Goal: Task Accomplishment & Management: Manage account settings

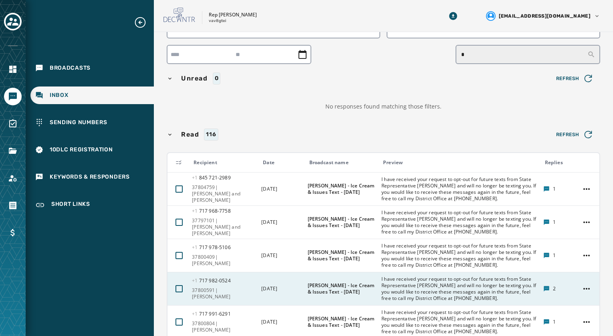
scroll to position [80, 0]
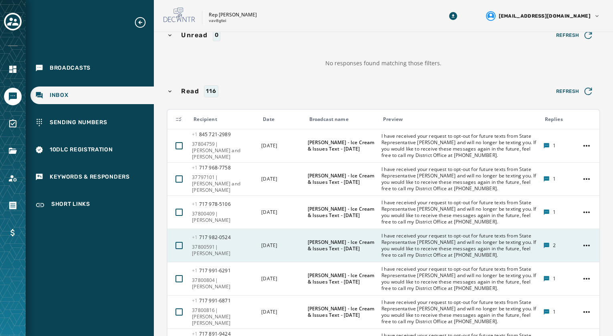
click at [544, 249] on td "2" at bounding box center [557, 245] width 37 height 33
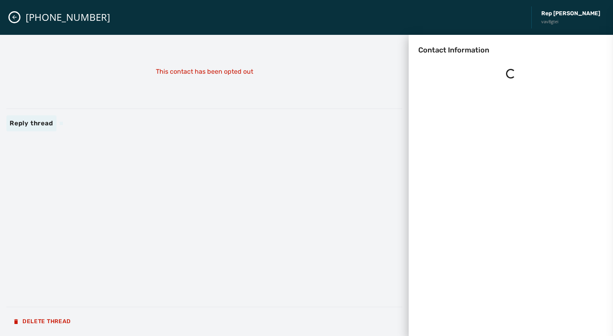
scroll to position [0, 0]
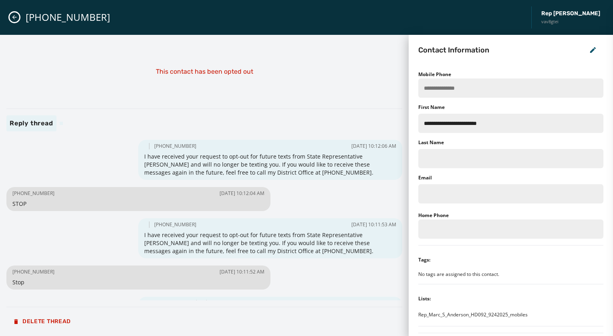
click at [19, 16] on button "Close admin drawer" at bounding box center [15, 17] width 10 height 10
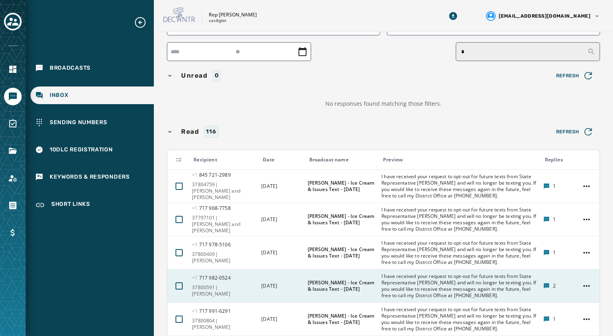
scroll to position [40, 0]
click at [467, 285] on span "I have received your request to opt-out for future texts from State Representat…" at bounding box center [460, 286] width 157 height 26
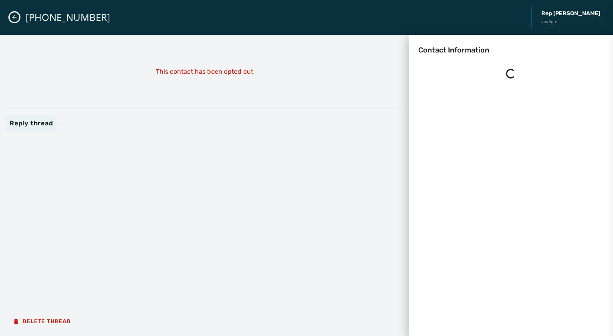
scroll to position [0, 0]
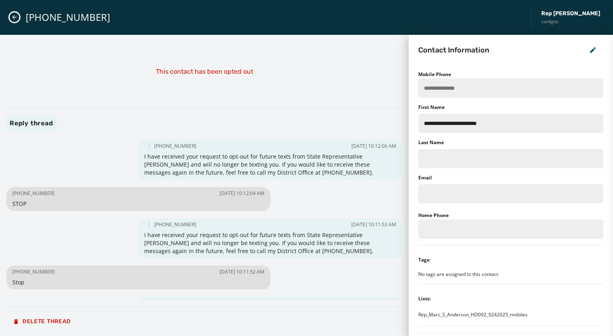
click at [17, 14] on icon "Close admin drawer" at bounding box center [14, 17] width 6 height 6
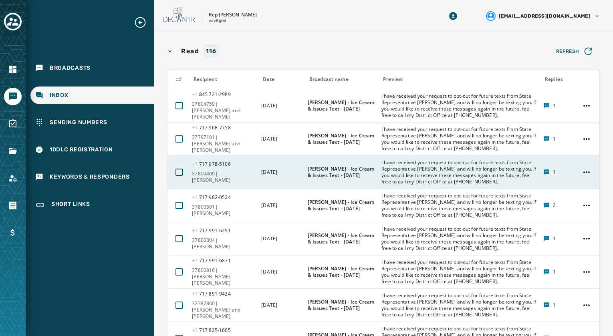
scroll to position [261, 0]
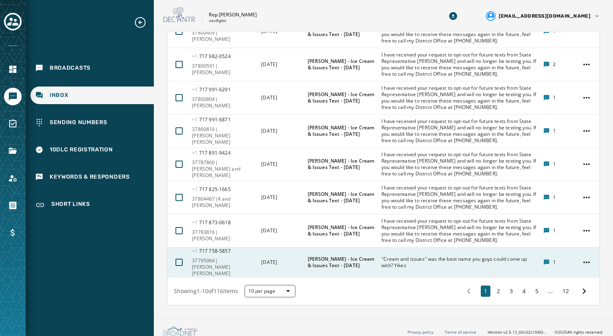
click at [397, 258] on span ""Cream and issues" was the best name you guys could come up with? Yikes" at bounding box center [460, 262] width 157 height 13
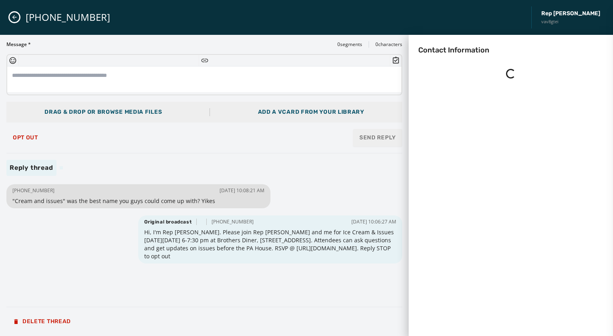
scroll to position [0, 0]
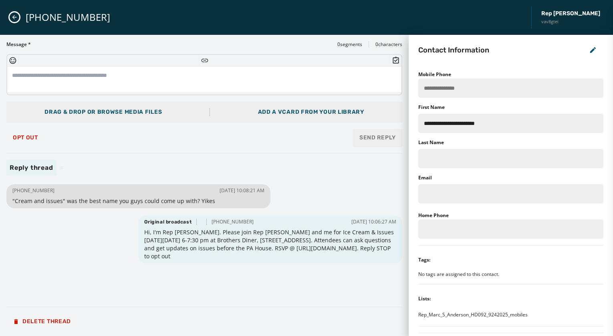
click at [14, 16] on icon "Close admin drawer" at bounding box center [14, 17] width 4 height 4
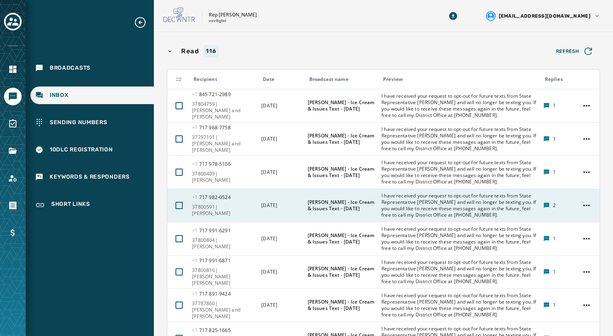
scroll to position [261, 0]
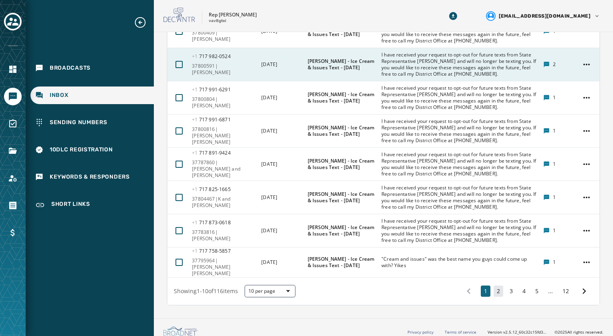
click at [494, 286] on button "2" at bounding box center [499, 291] width 10 height 11
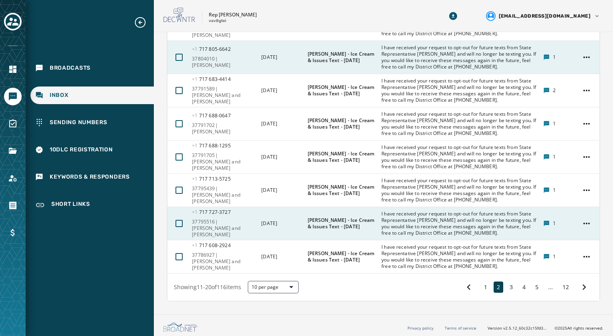
scroll to position [271, 0]
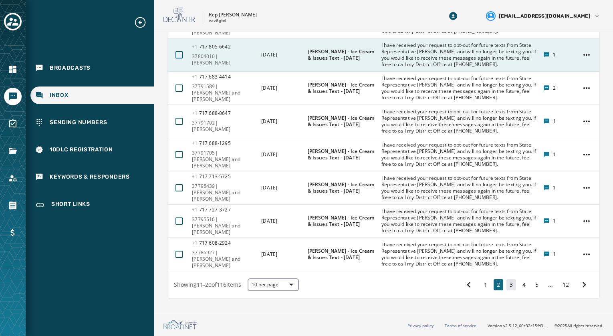
click at [507, 283] on button "3" at bounding box center [512, 284] width 10 height 11
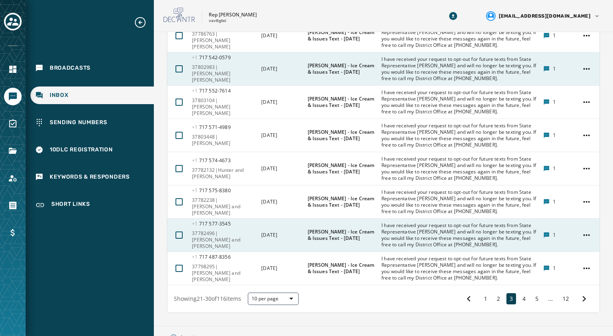
scroll to position [271, 0]
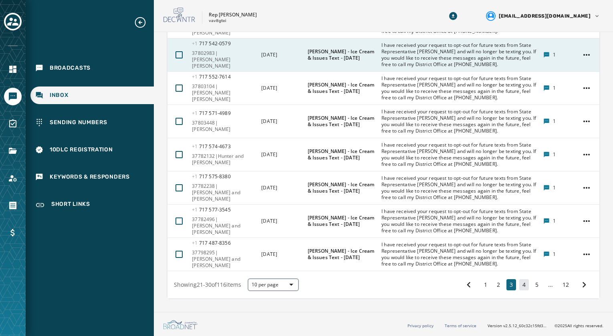
click at [519, 287] on button "4" at bounding box center [524, 284] width 10 height 11
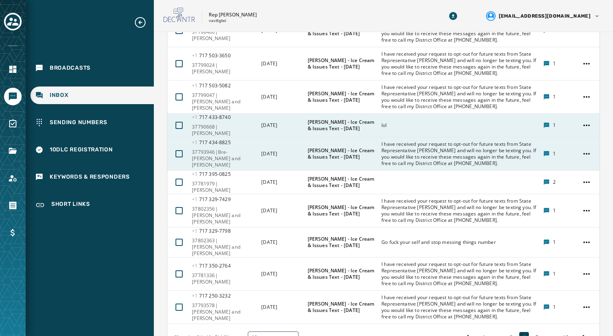
scroll to position [242, 0]
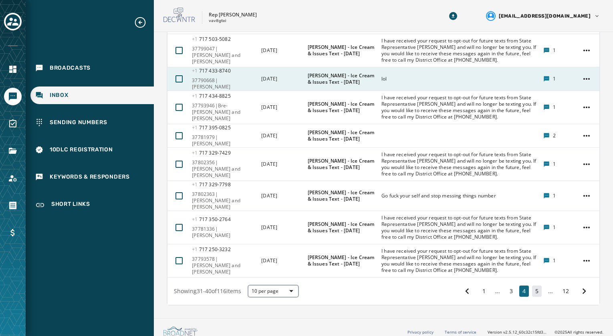
click at [532, 286] on button "5" at bounding box center [537, 291] width 10 height 11
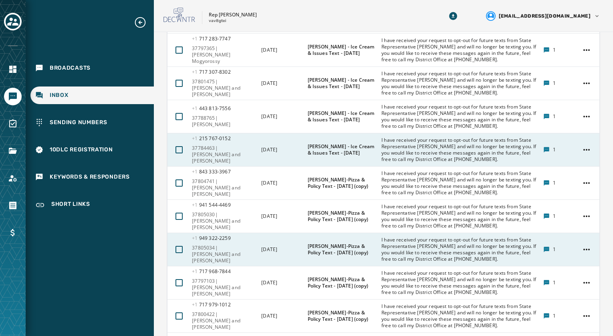
scroll to position [271, 0]
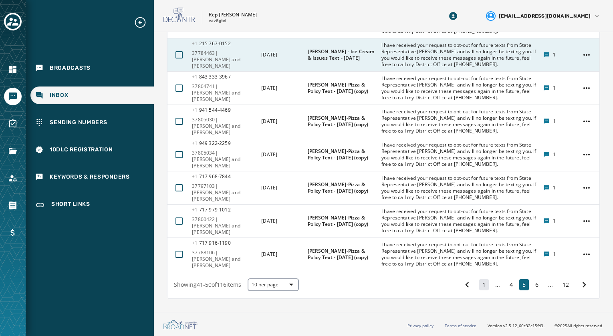
click at [479, 287] on button "1" at bounding box center [484, 284] width 10 height 11
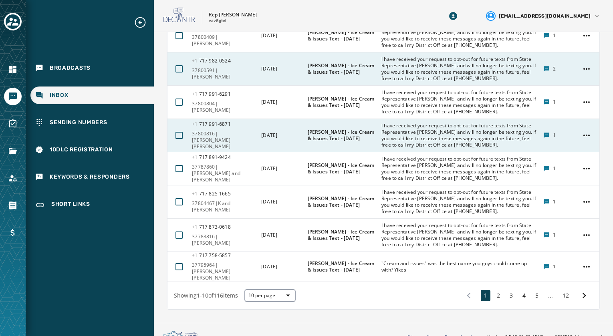
scroll to position [261, 0]
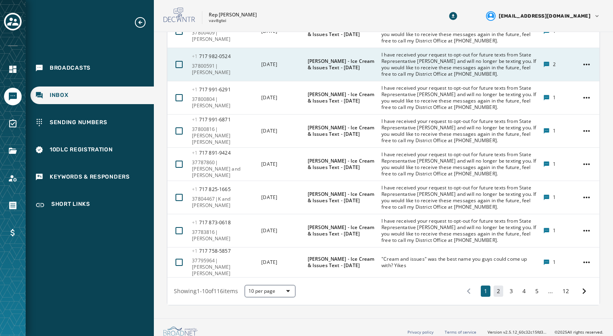
click at [494, 286] on button "2" at bounding box center [499, 291] width 10 height 11
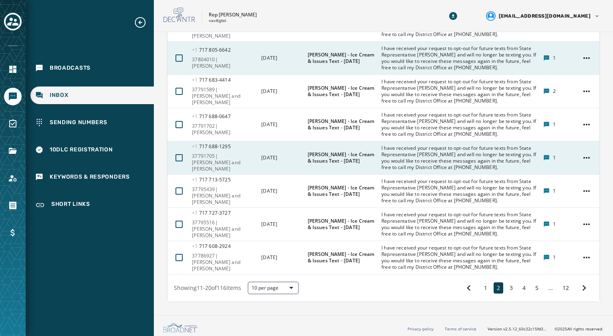
scroll to position [271, 0]
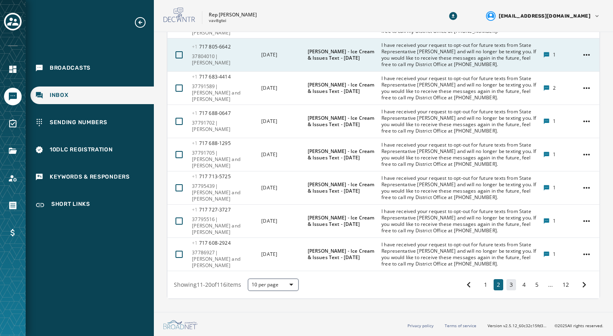
click at [507, 287] on button "3" at bounding box center [512, 284] width 10 height 11
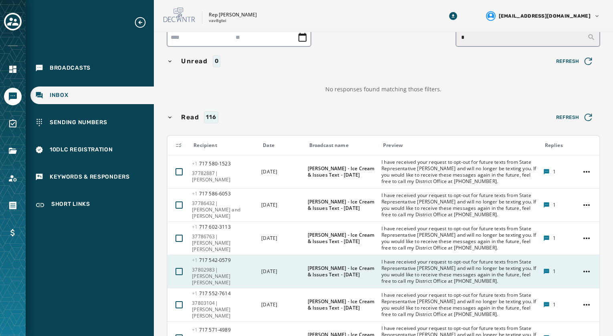
scroll to position [30, 0]
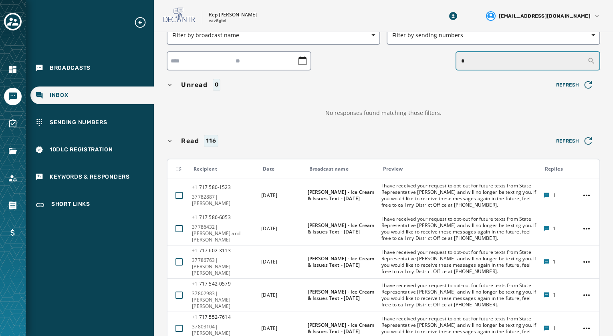
click at [475, 63] on input "*" at bounding box center [528, 60] width 145 height 19
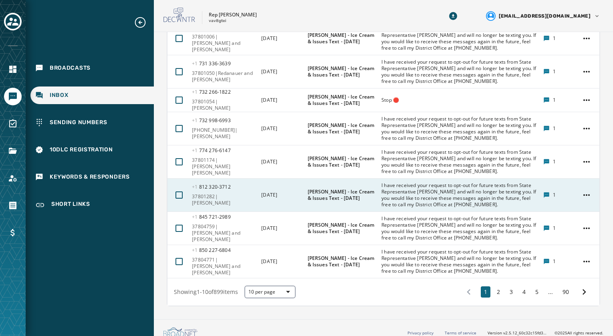
scroll to position [333, 0]
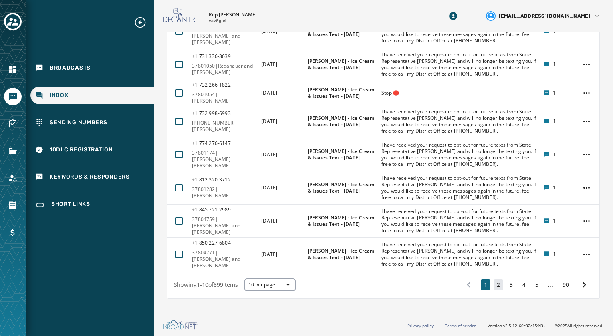
click at [494, 286] on button "2" at bounding box center [499, 284] width 10 height 11
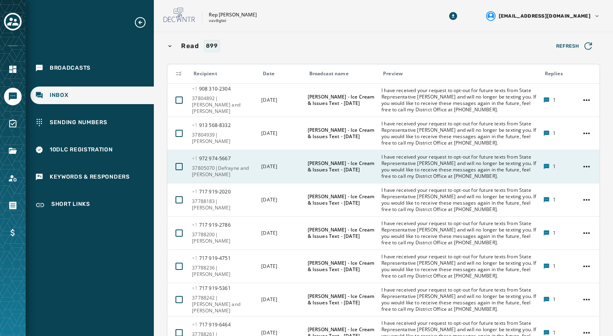
scroll to position [333, 0]
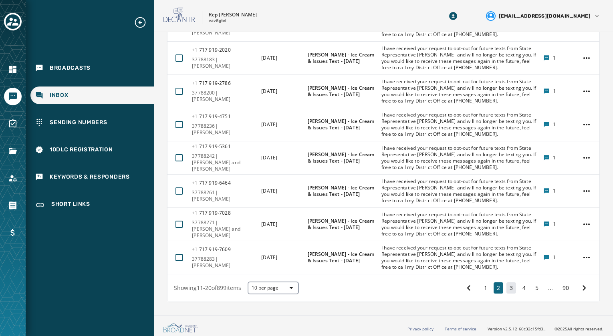
click at [507, 294] on button "3" at bounding box center [512, 288] width 10 height 11
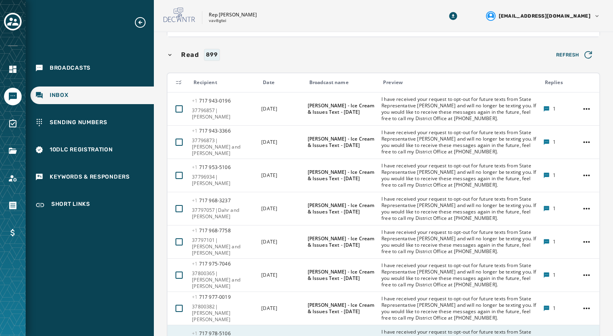
scroll to position [343, 0]
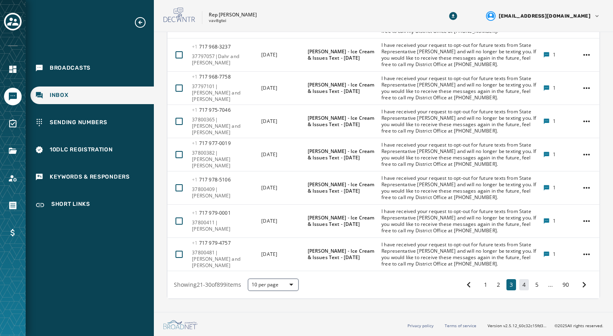
click at [519, 284] on button "4" at bounding box center [524, 284] width 10 height 11
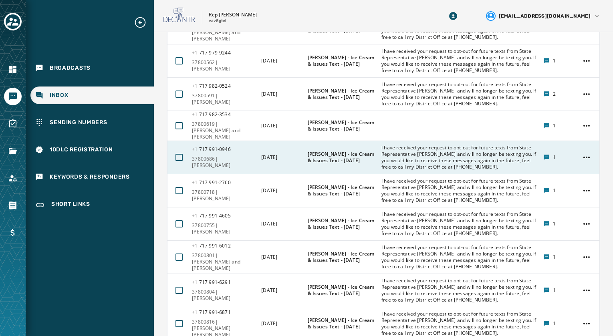
scroll to position [335, 0]
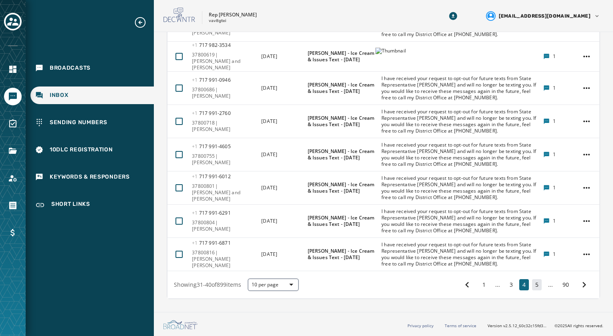
click at [532, 284] on button "5" at bounding box center [537, 284] width 10 height 11
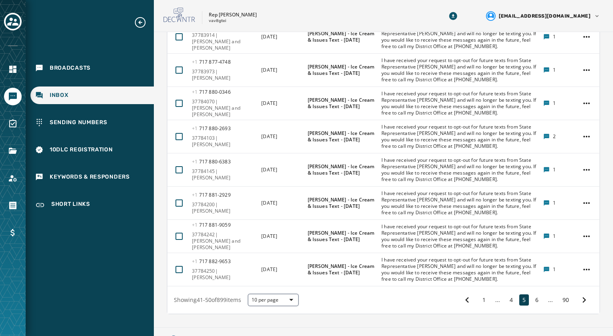
scroll to position [335, 0]
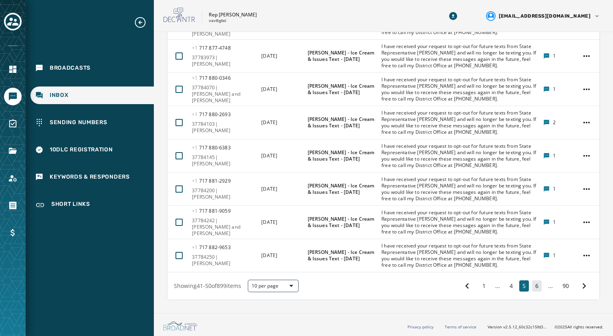
click at [533, 292] on button "6" at bounding box center [537, 286] width 10 height 11
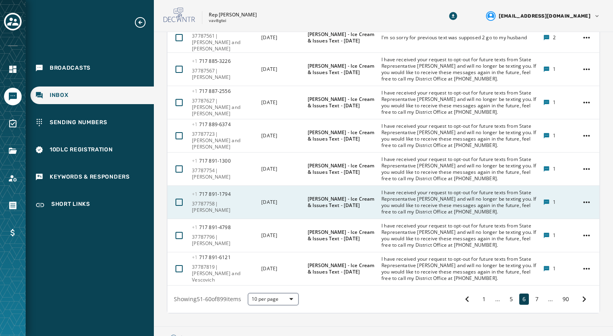
scroll to position [333, 0]
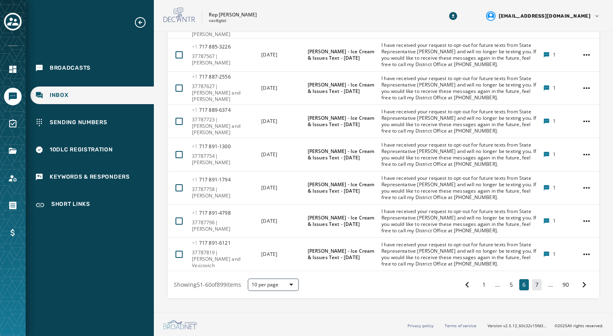
click at [532, 283] on button "7" at bounding box center [537, 284] width 10 height 11
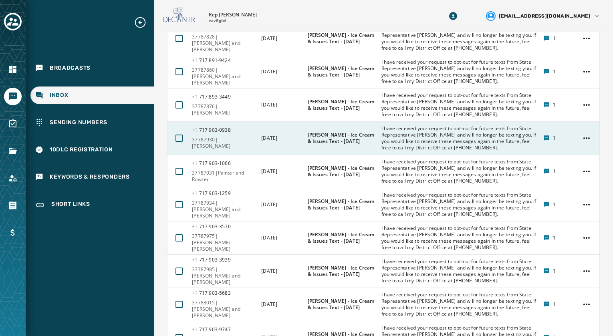
scroll to position [343, 0]
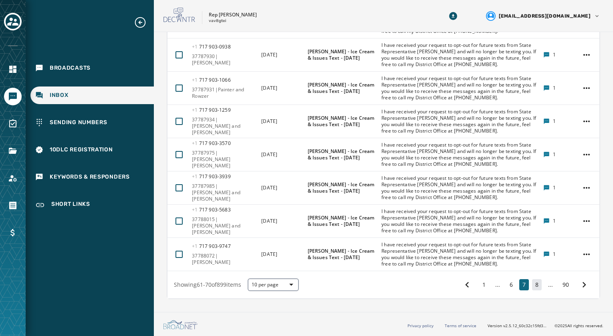
click at [532, 284] on button "8" at bounding box center [537, 284] width 10 height 11
drag, startPoint x: 533, startPoint y: 286, endPoint x: 505, endPoint y: 271, distance: 31.4
click at [532, 286] on button "9" at bounding box center [537, 284] width 10 height 11
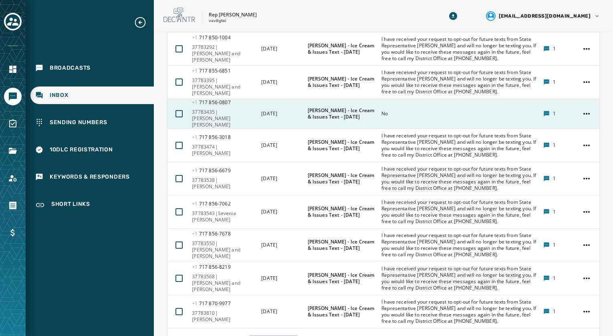
scroll to position [333, 0]
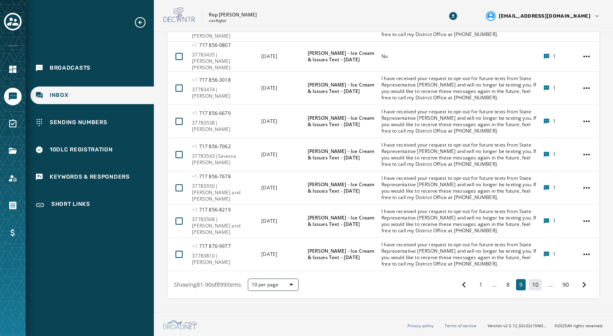
click at [531, 287] on button "10" at bounding box center [535, 284] width 13 height 11
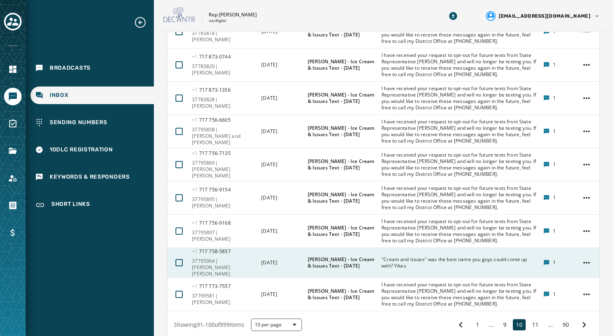
scroll to position [333, 0]
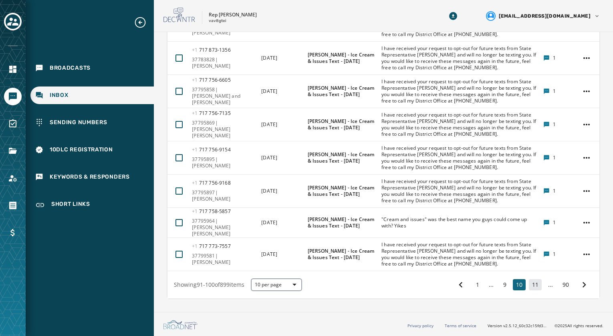
click at [529, 288] on button "11" at bounding box center [535, 284] width 13 height 11
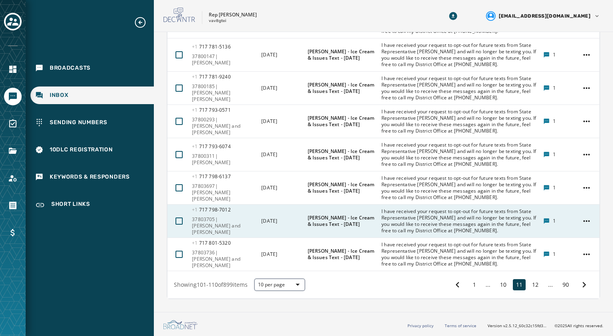
scroll to position [343, 0]
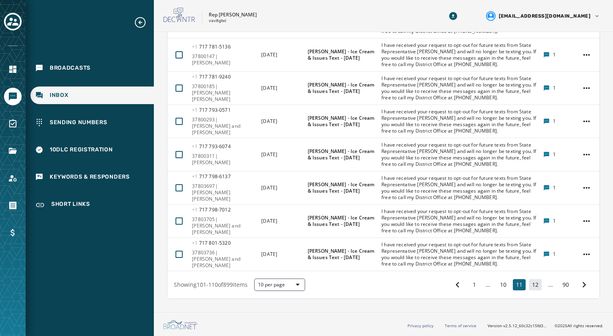
click at [529, 284] on button "12" at bounding box center [535, 284] width 13 height 11
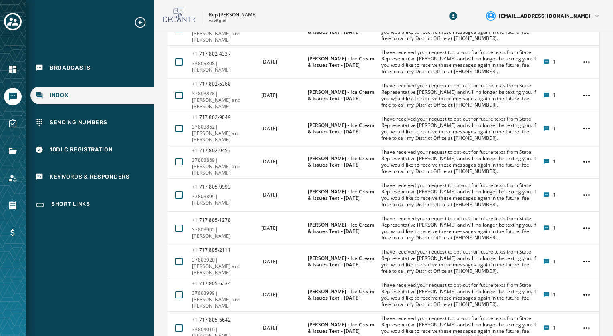
scroll to position [343, 0]
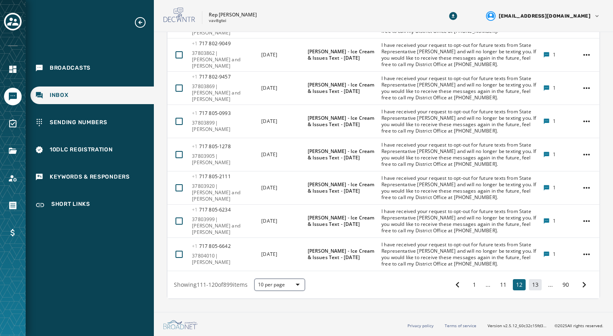
click at [533, 286] on button "13" at bounding box center [535, 284] width 13 height 11
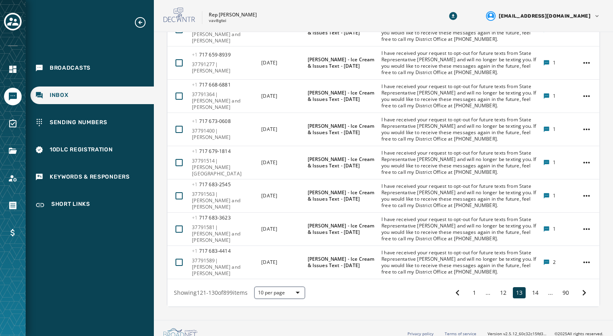
scroll to position [343, 0]
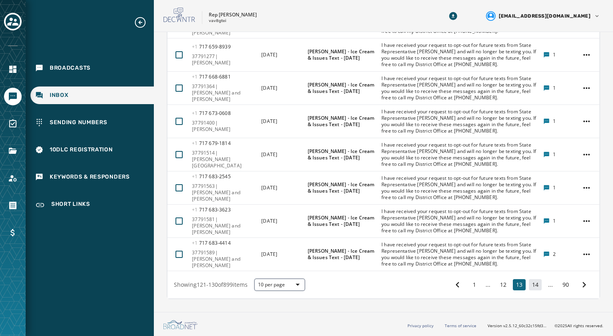
drag, startPoint x: 530, startPoint y: 281, endPoint x: 518, endPoint y: 271, distance: 15.6
click at [529, 281] on button "14" at bounding box center [535, 284] width 13 height 11
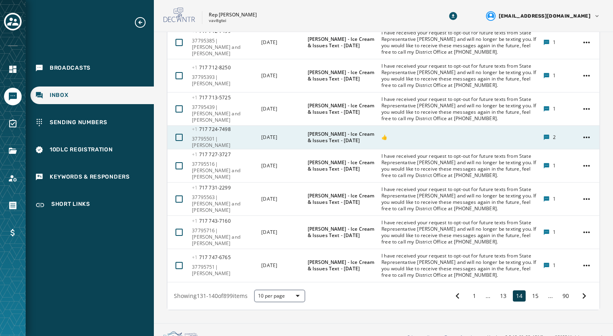
scroll to position [333, 0]
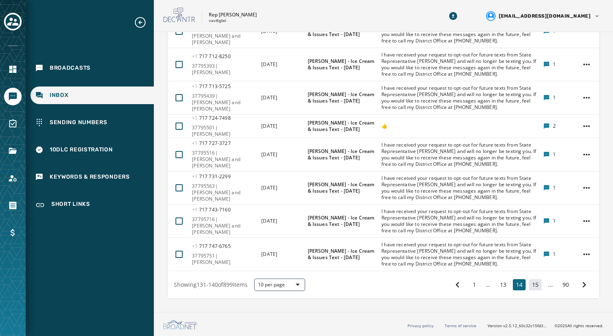
click at [532, 286] on button "15" at bounding box center [535, 284] width 13 height 11
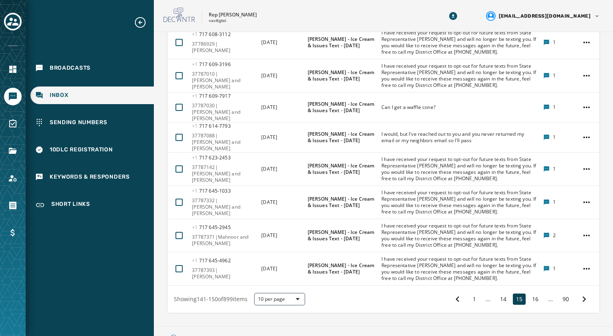
scroll to position [323, 0]
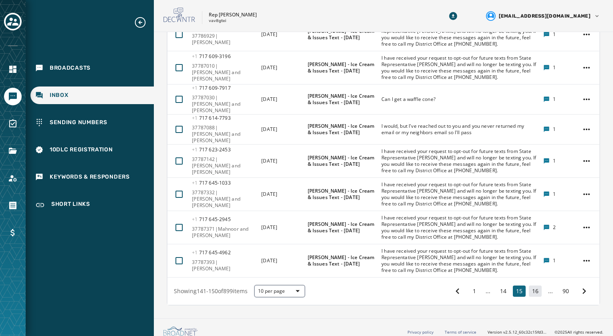
click at [530, 288] on button "16" at bounding box center [535, 291] width 13 height 11
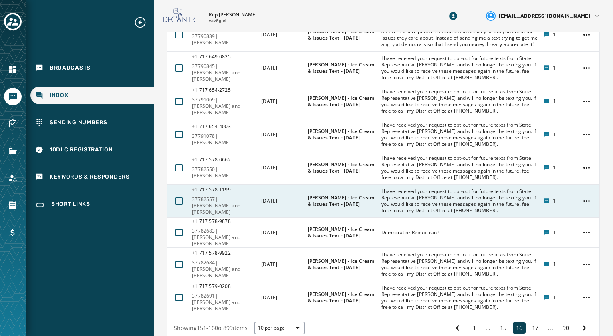
scroll to position [330, 0]
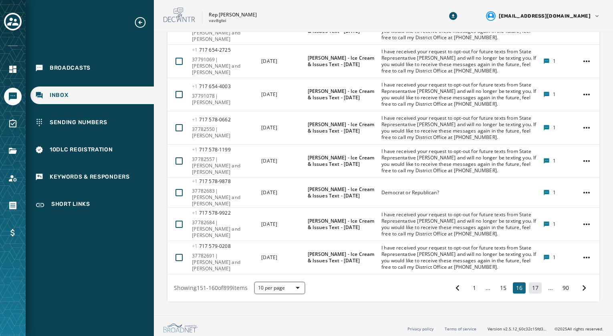
click at [531, 294] on button "17" at bounding box center [535, 288] width 13 height 11
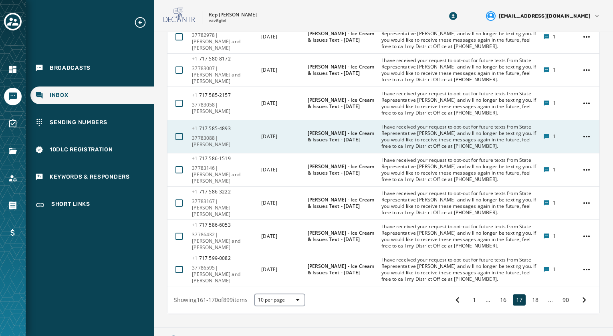
scroll to position [323, 0]
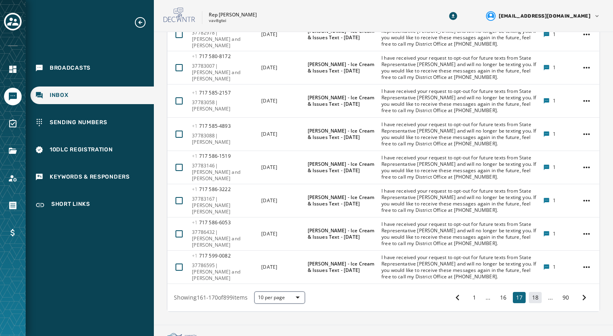
click at [529, 303] on button "18" at bounding box center [535, 297] width 13 height 11
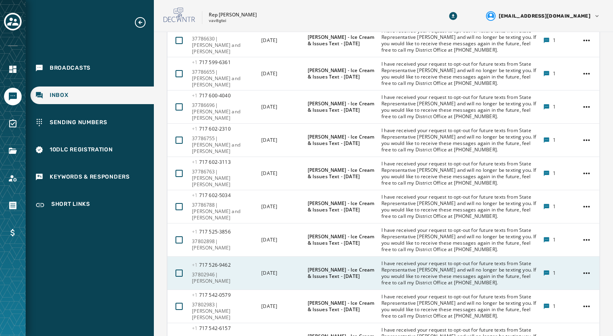
scroll to position [323, 0]
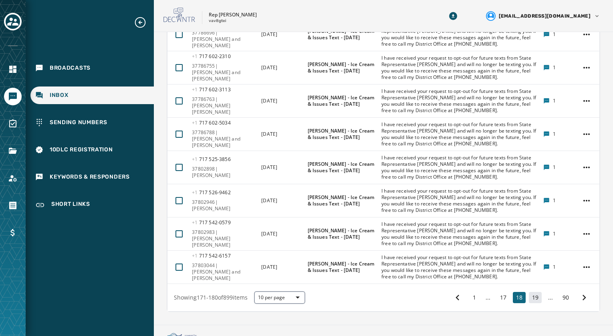
click at [529, 303] on button "19" at bounding box center [535, 297] width 13 height 11
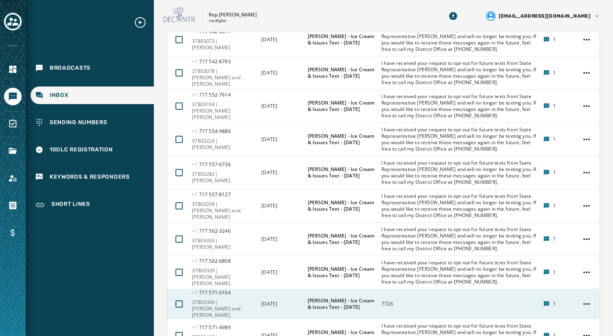
scroll to position [323, 0]
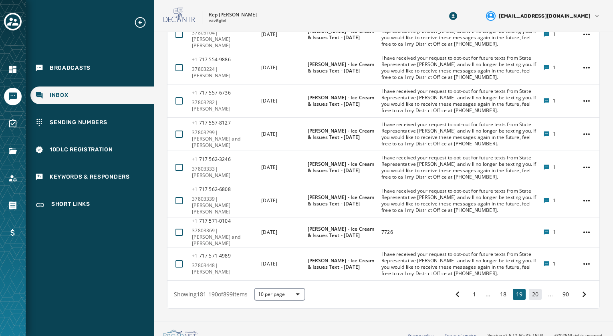
click at [531, 298] on button "20" at bounding box center [535, 294] width 13 height 11
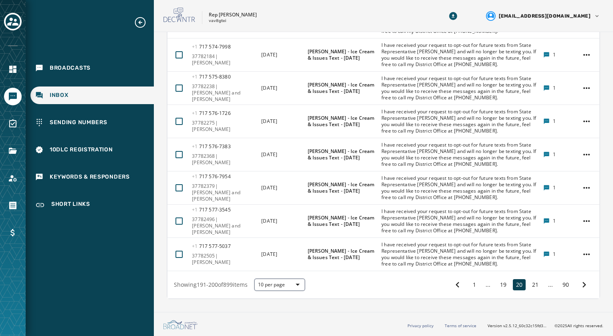
scroll to position [343, 0]
click at [529, 287] on button "21" at bounding box center [535, 284] width 13 height 11
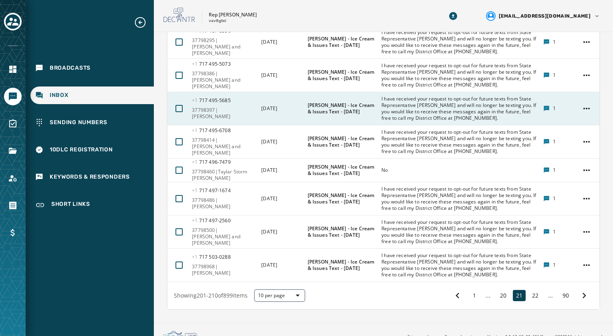
scroll to position [333, 0]
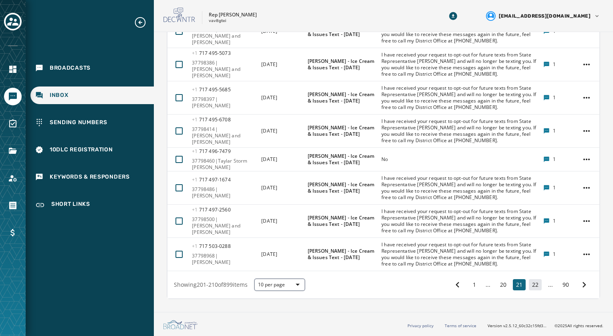
click at [533, 287] on button "22" at bounding box center [535, 284] width 13 height 11
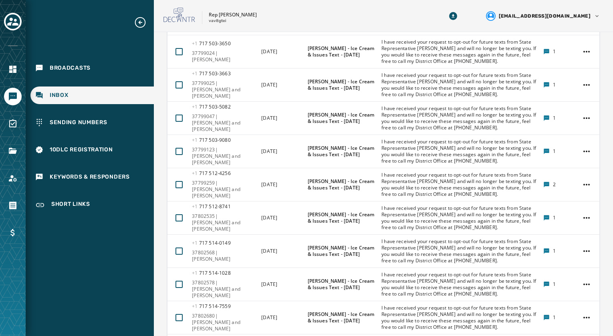
scroll to position [343, 0]
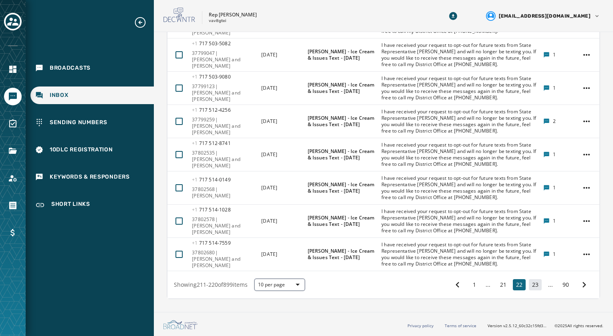
click at [529, 284] on button "23" at bounding box center [535, 284] width 13 height 11
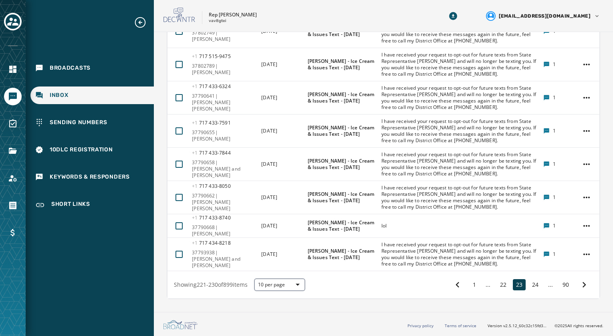
scroll to position [333, 0]
click at [529, 285] on button "24" at bounding box center [535, 284] width 13 height 11
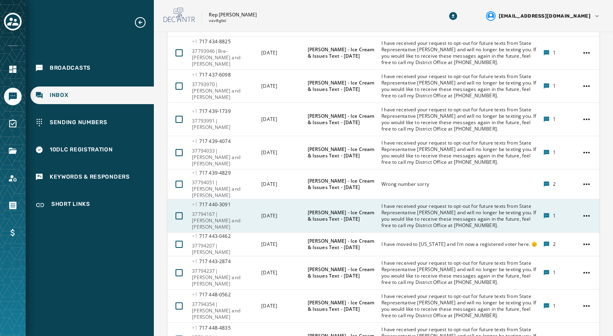
scroll to position [239, 0]
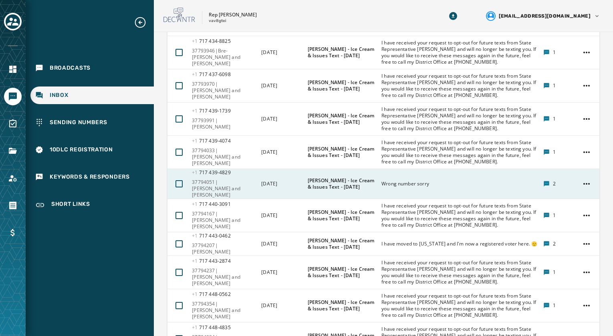
click at [409, 187] on span "Wrong number sorry" at bounding box center [460, 184] width 157 height 6
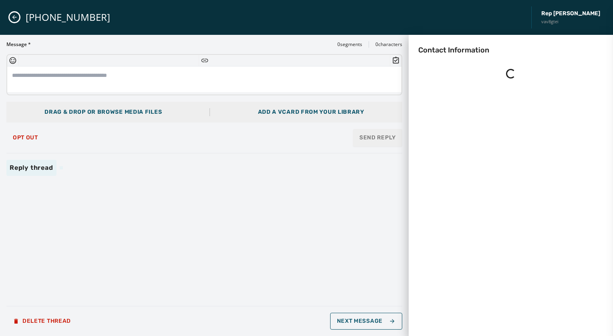
scroll to position [0, 0]
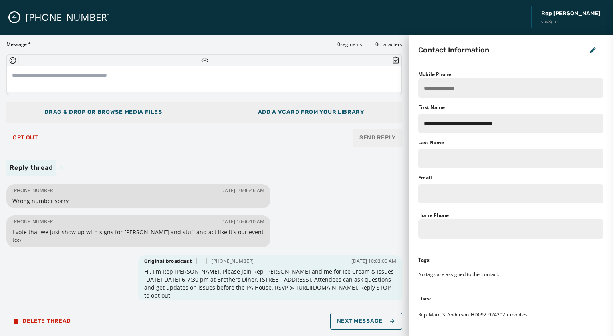
click at [14, 19] on icon "Close admin drawer" at bounding box center [14, 17] width 4 height 4
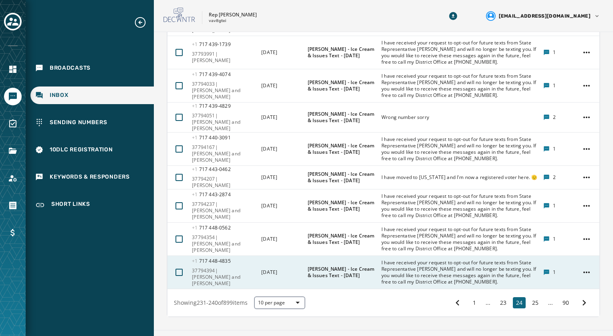
scroll to position [319, 0]
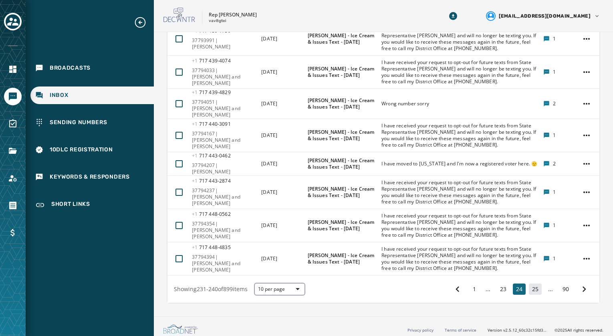
click at [529, 285] on button "25" at bounding box center [535, 289] width 13 height 11
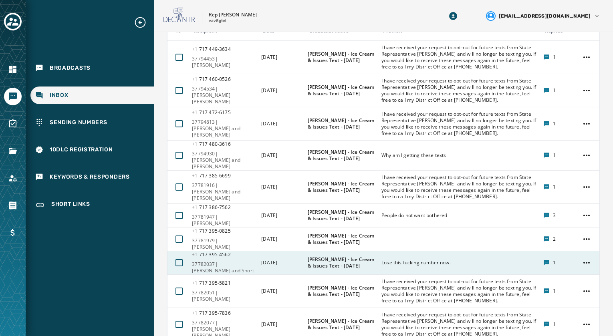
scroll to position [220, 0]
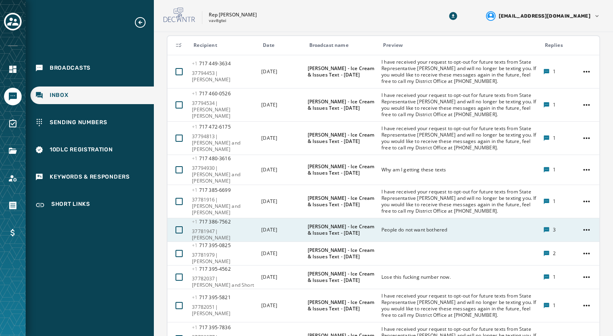
click at [354, 229] on span "[PERSON_NAME] - Ice Cream & Issues Text - [DATE]" at bounding box center [342, 230] width 69 height 13
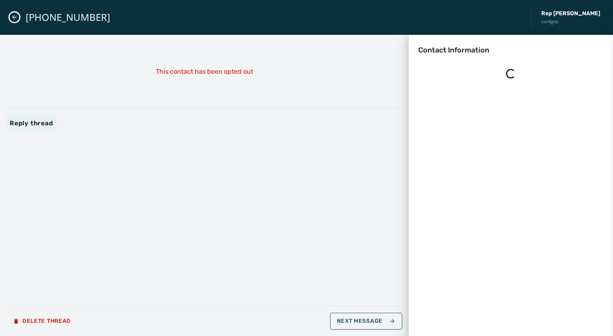
scroll to position [0, 0]
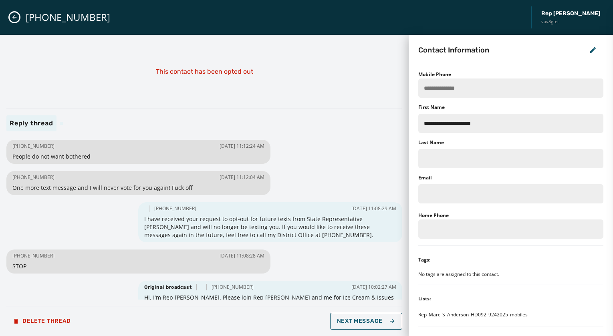
click at [10, 18] on button "Close admin drawer" at bounding box center [15, 17] width 10 height 10
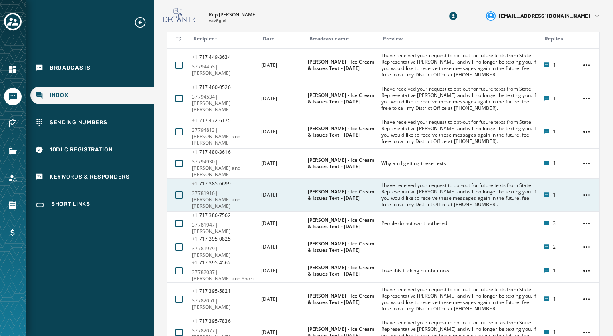
scroll to position [240, 0]
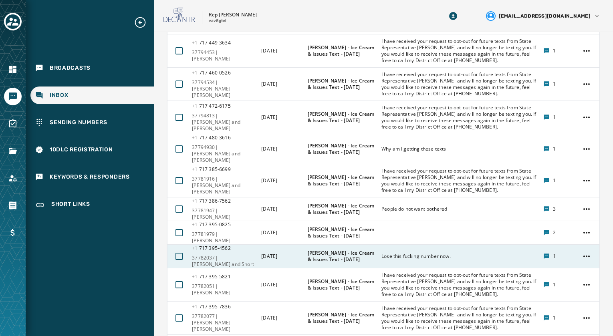
click at [408, 253] on span "Lose this fucking number now." at bounding box center [460, 256] width 157 height 6
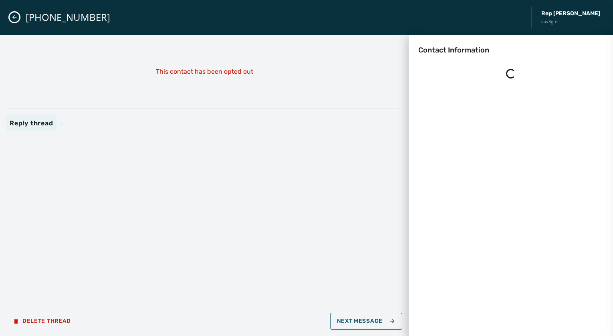
scroll to position [0, 0]
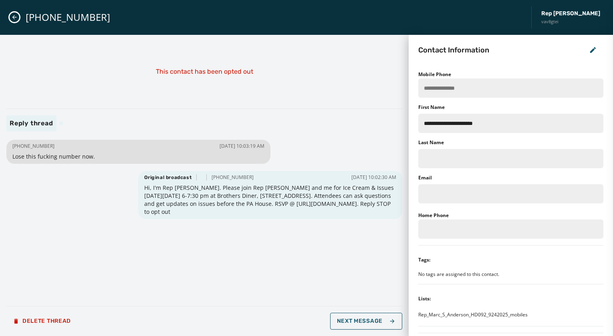
click at [13, 21] on button "Close admin drawer" at bounding box center [15, 17] width 10 height 10
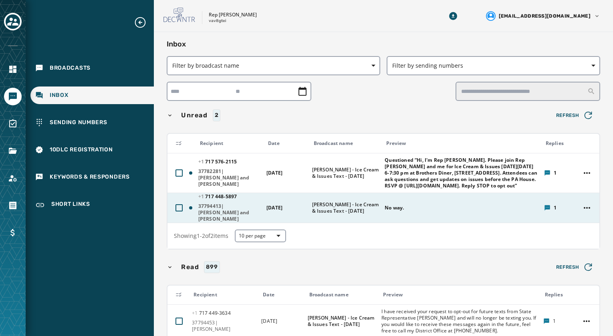
click at [213, 215] on span "37794413|[PERSON_NAME] and [PERSON_NAME]" at bounding box center [229, 212] width 63 height 19
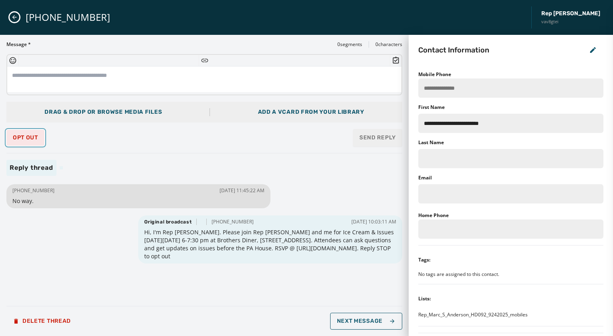
click at [16, 137] on span "Opt Out" at bounding box center [25, 138] width 25 height 6
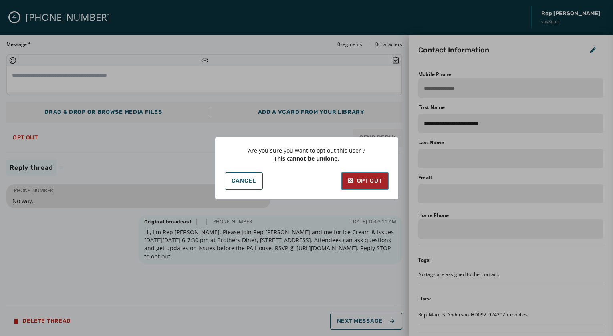
click at [369, 180] on div "Opt Out" at bounding box center [364, 181] width 35 height 8
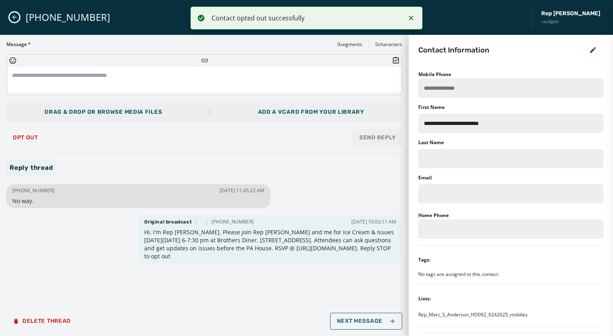
click at [10, 16] on button "Close admin drawer" at bounding box center [15, 17] width 10 height 10
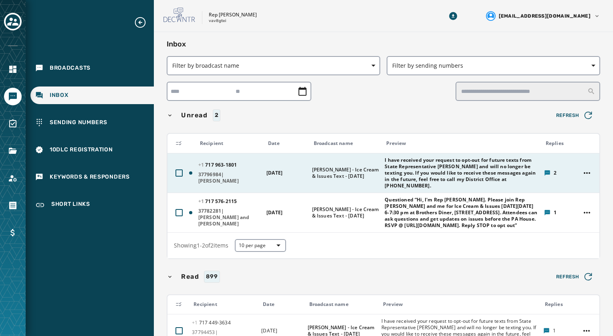
click at [404, 171] on span "I have received your request to opt-out for future texts from State Representat…" at bounding box center [462, 173] width 154 height 32
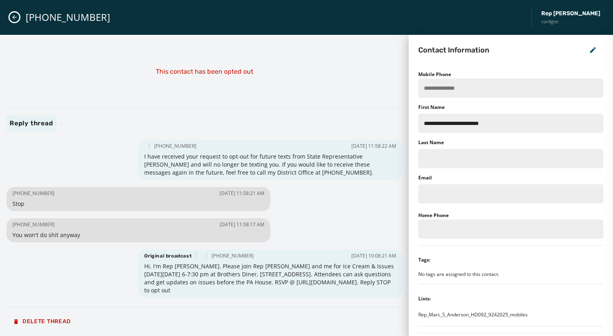
click at [13, 16] on icon "Close admin drawer" at bounding box center [14, 17] width 6 height 6
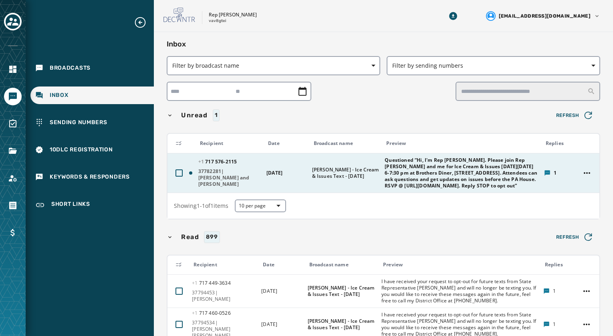
click at [218, 176] on span "37782281|[PERSON_NAME] and [PERSON_NAME]" at bounding box center [229, 177] width 63 height 19
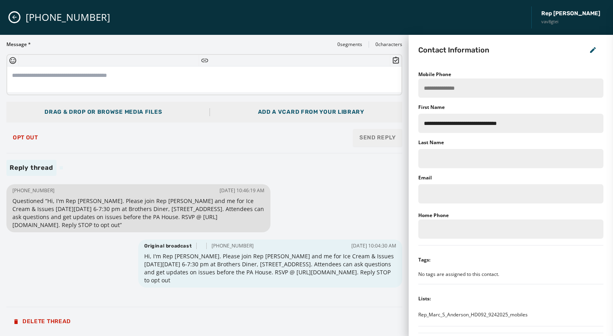
click at [12, 21] on button "Close admin drawer" at bounding box center [15, 17] width 10 height 10
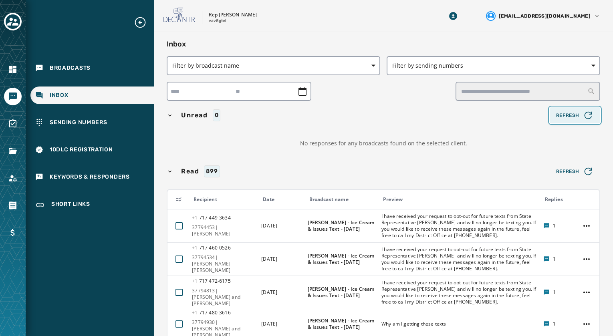
click at [567, 119] on span "Refresh" at bounding box center [575, 115] width 38 height 11
